Goal: Task Accomplishment & Management: Manage account settings

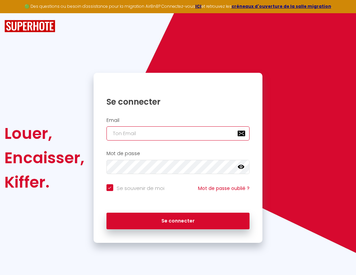
type input "l"
checkbox input "true"
type input "le"
checkbox input "true"
type input "les"
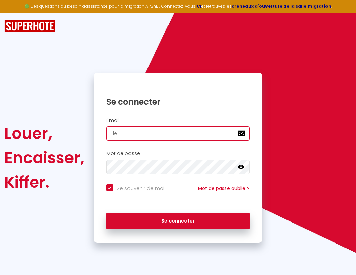
checkbox input "true"
type input "lesp"
checkbox input "true"
type input "lespa"
checkbox input "true"
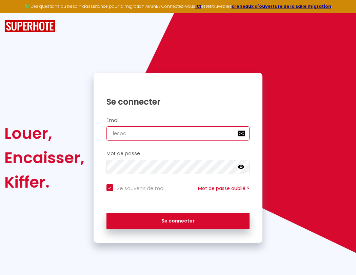
type input "lespac"
checkbox input "true"
type input "lespace"
checkbox input "true"
type input "l"
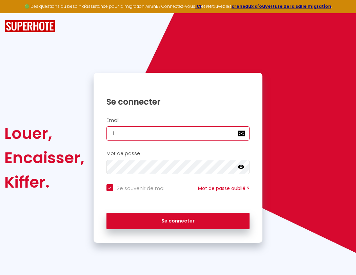
checkbox input "true"
type input "lespaced"
checkbox input "true"
type input "le"
checkbox input "true"
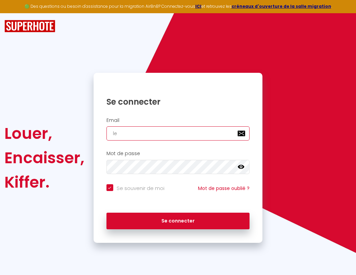
type input "lespacede"
checkbox input "true"
type input "les"
checkbox input "true"
type input "lespacedet"
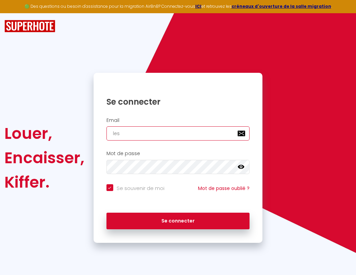
checkbox input "true"
type input "lesp"
checkbox input "true"
type input "lespacedete"
checkbox input "true"
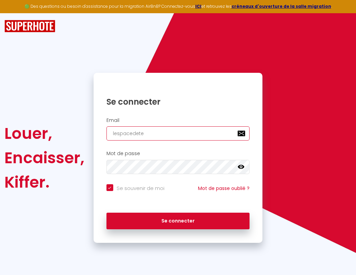
type input "lespa"
checkbox input "true"
type input "lespacedeten"
checkbox input "true"
type input "lespac"
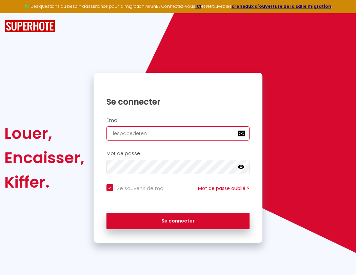
checkbox input "true"
type input "lespacedetent"
checkbox input "true"
type input "lespace"
checkbox input "true"
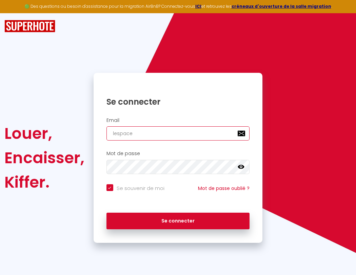
type input "lespacedetente"
checkbox input "true"
type input "l"
checkbox input "true"
type input "le"
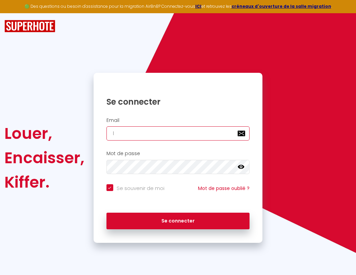
checkbox input "true"
type input "lespacedetente@"
checkbox input "true"
type input "lespacedetente@g"
checkbox input "true"
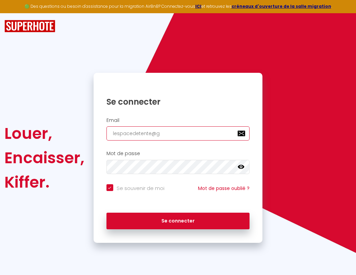
type input "lespacedetente@gm"
checkbox input "true"
type input "lespacedetente@gma"
checkbox input "true"
type input "lespacedetente@gmai"
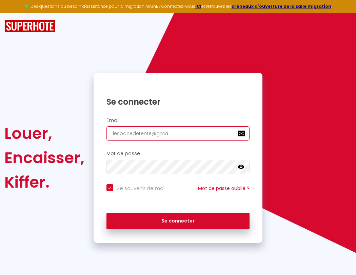
checkbox input "true"
